Goal: Register for event/course

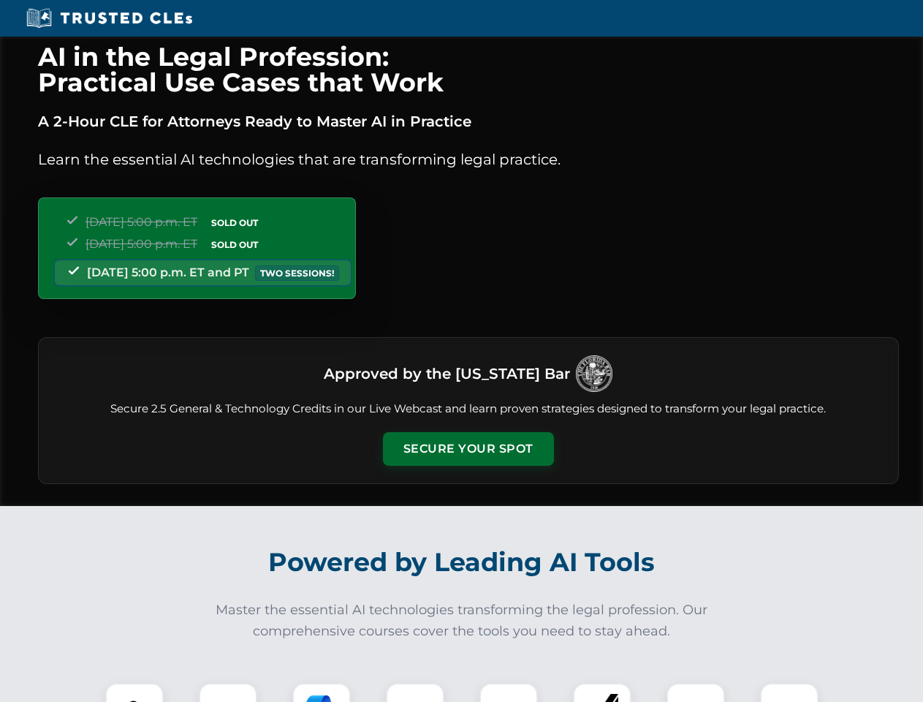
click at [468, 449] on button "Secure Your Spot" at bounding box center [468, 449] width 171 height 34
click at [134, 692] on img at bounding box center [134, 712] width 42 height 42
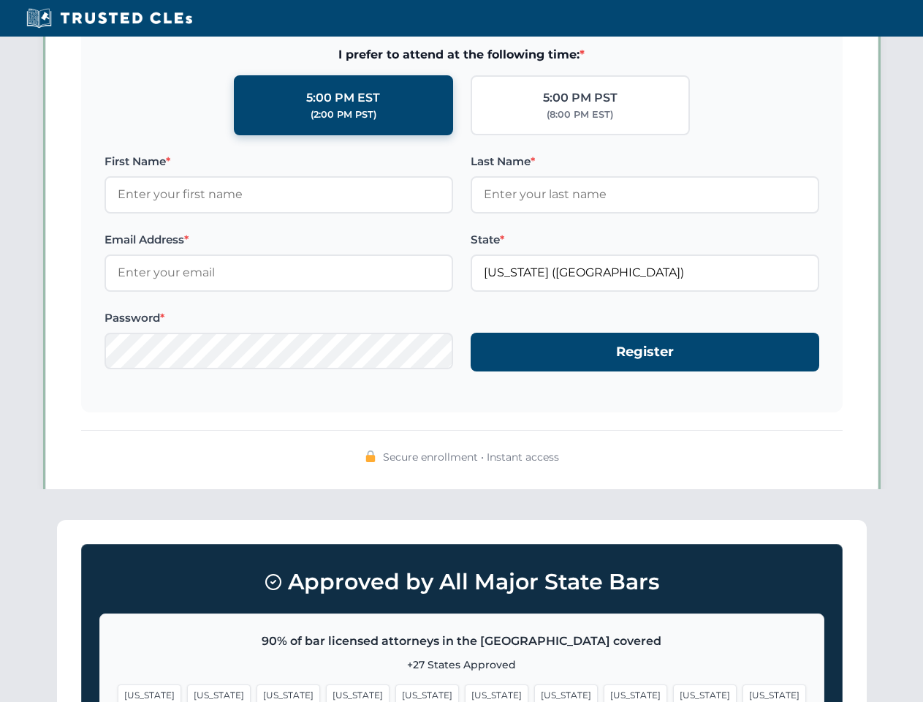
click at [534, 692] on span "[US_STATE]" at bounding box center [566, 694] width 64 height 21
click at [673, 692] on span "[US_STATE]" at bounding box center [705, 694] width 64 height 21
